Goal: Information Seeking & Learning: Learn about a topic

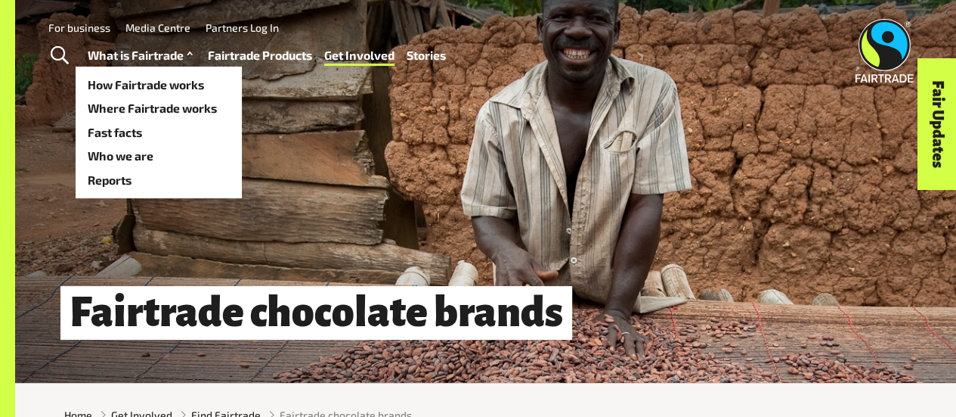
click at [147, 53] on link "What is Fairtrade" at bounding box center [142, 55] width 109 height 21
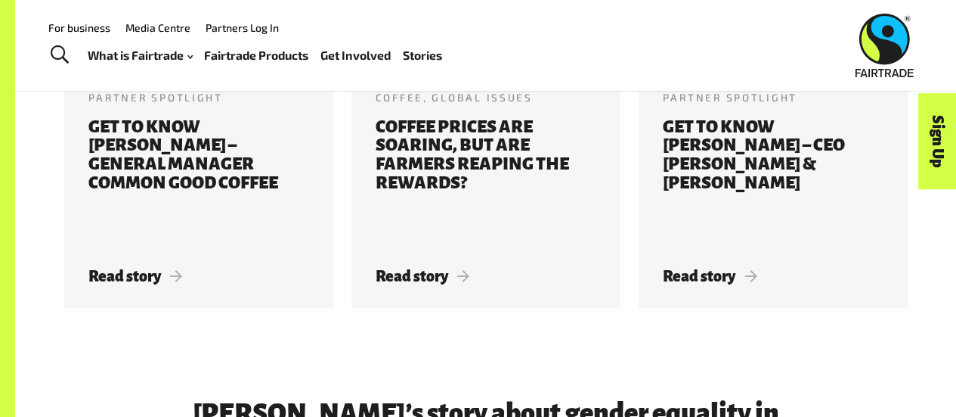
scroll to position [1855, 0]
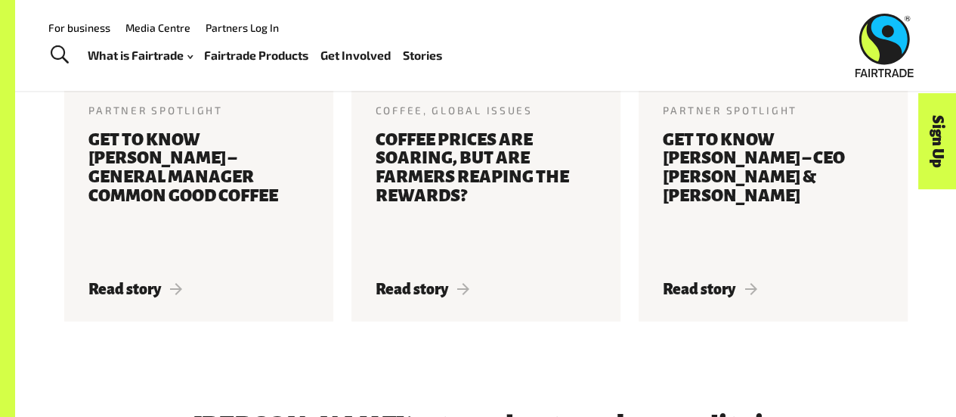
click at [485, 19] on div "For business Media Centre Partners Log In" at bounding box center [366, 27] width 667 height 20
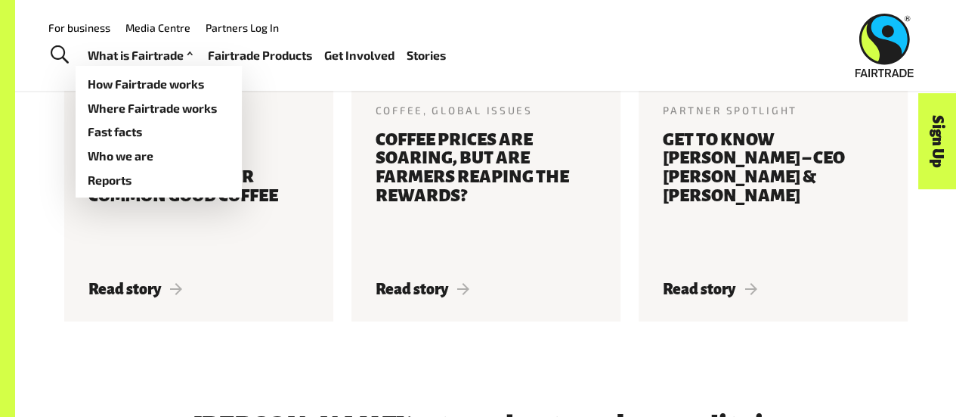
click at [144, 54] on link "What is Fairtrade" at bounding box center [142, 55] width 109 height 21
